Goal: Task Accomplishment & Management: Manage account settings

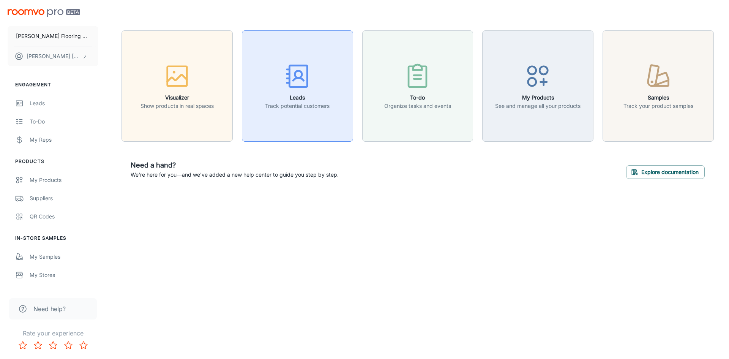
click at [299, 82] on icon "button" at bounding box center [297, 76] width 28 height 28
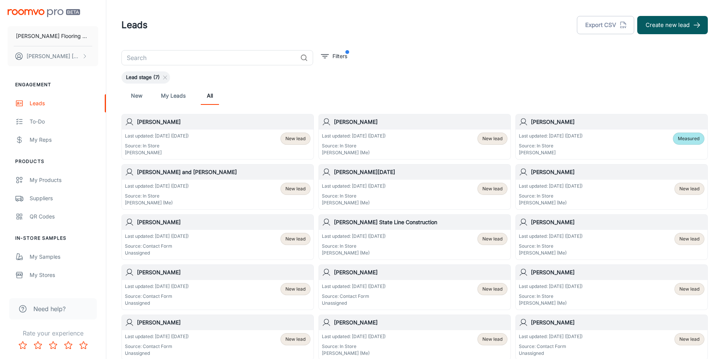
click at [222, 194] on div "Last updated: [DATE] ([DATE]) Source: In Store [PERSON_NAME] (Me) New lead" at bounding box center [218, 195] width 186 height 24
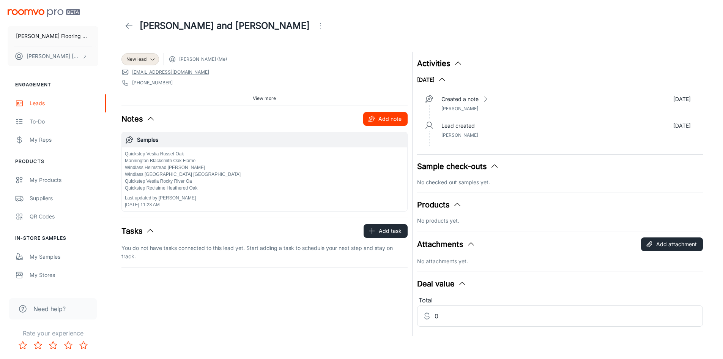
click at [394, 121] on button "Add note" at bounding box center [385, 119] width 44 height 14
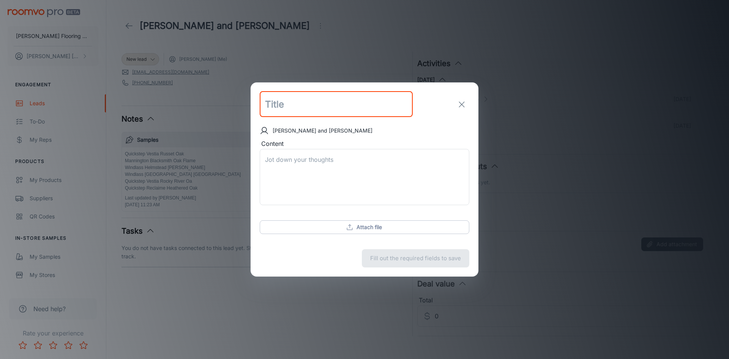
click at [309, 104] on input "text" at bounding box center [336, 104] width 153 height 26
type input "Samples"
click at [278, 158] on textarea "Content" at bounding box center [364, 177] width 199 height 44
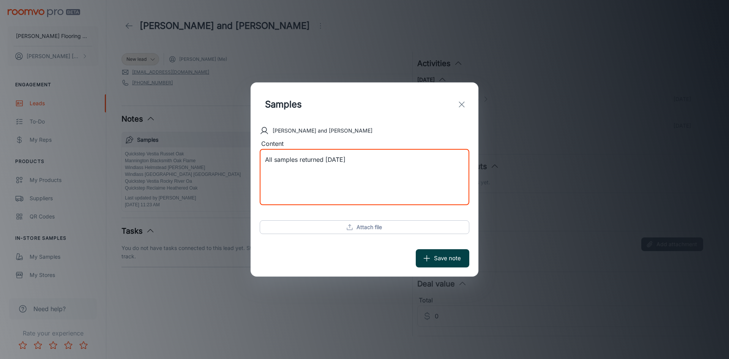
type textarea "All samples returned [DATE]"
click at [450, 260] on button "Save note" at bounding box center [443, 258] width 54 height 18
